Goal: Complete application form: Complete application form

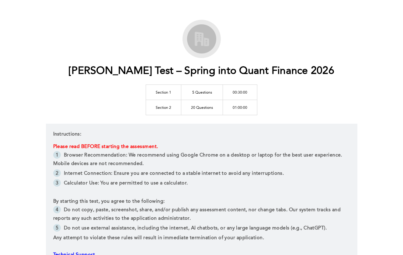
scroll to position [12, 0]
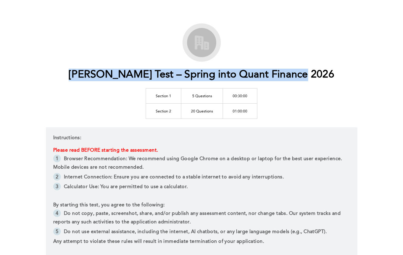
drag, startPoint x: 82, startPoint y: 72, endPoint x: 328, endPoint y: 77, distance: 245.7
click at [328, 77] on div "[PERSON_NAME] Test – Spring into Quant Finance 2026 Section 1 5 Questions 00:30…" at bounding box center [201, 174] width 311 height 302
copy h1 "[PERSON_NAME] Test – Spring into Quant Finance 2026"
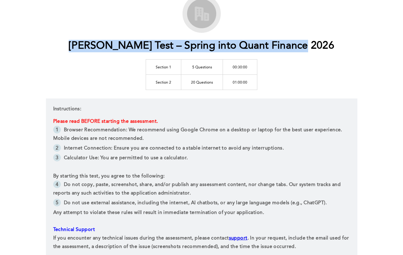
scroll to position [43, 0]
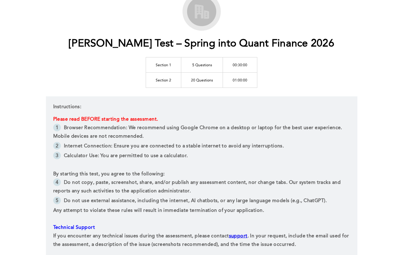
click at [297, 142] on li "Internet Connection: Ensure you are connected to a stable internet to avoid any…" at bounding box center [201, 147] width 297 height 10
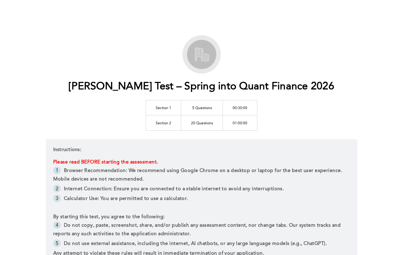
scroll to position [0, 0]
click at [281, 84] on h1 "[PERSON_NAME] Test – Spring into Quant Finance 2026" at bounding box center [201, 86] width 265 height 12
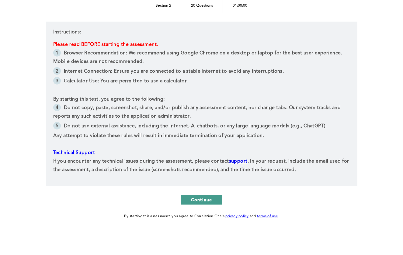
scroll to position [118, 0]
click at [195, 199] on span "Continue" at bounding box center [201, 200] width 21 height 6
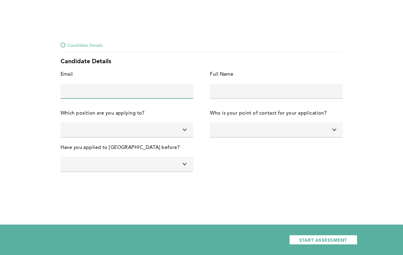
click at [113, 84] on input "text" at bounding box center [127, 91] width 133 height 15
click at [275, 131] on input at bounding box center [276, 130] width 133 height 15
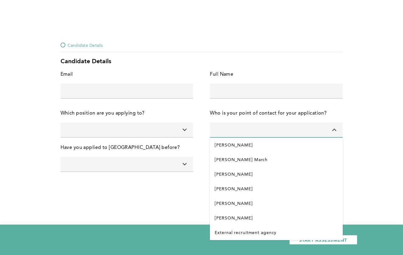
click at [193, 202] on div "Candidate Details Candidate Details Email error placeholder Full Name error pla…" at bounding box center [201, 127] width 403 height 255
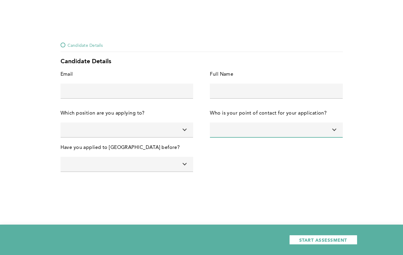
click at [143, 162] on input at bounding box center [127, 164] width 133 height 15
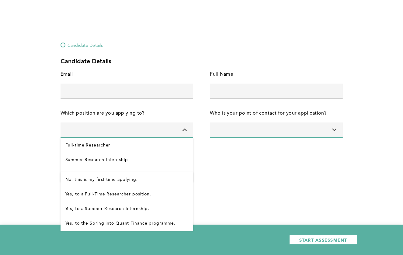
click at [128, 134] on input at bounding box center [127, 130] width 133 height 15
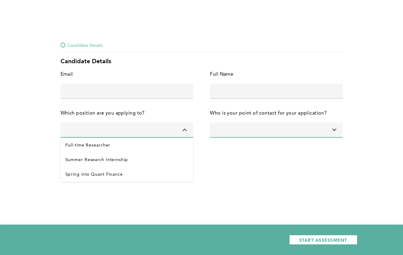
click at [141, 107] on div "Email error placeholder Full Name error placeholder Which position are you appl…" at bounding box center [202, 124] width 282 height 108
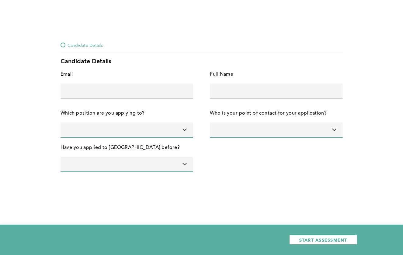
click at [141, 111] on div "Which position are you applying to?" at bounding box center [103, 113] width 84 height 9
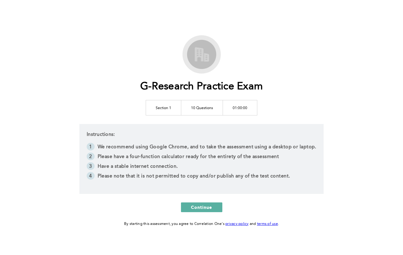
scroll to position [3, 0]
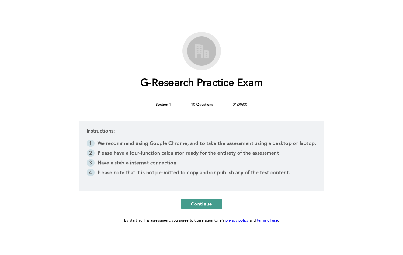
click at [205, 201] on span "Continue" at bounding box center [201, 204] width 21 height 6
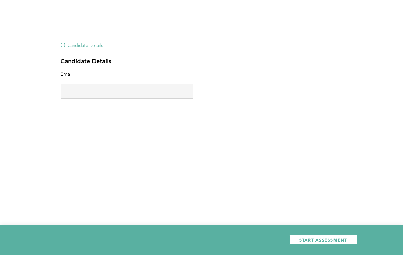
click at [84, 92] on input "text" at bounding box center [127, 91] width 133 height 15
